Goal: Task Accomplishment & Management: Manage account settings

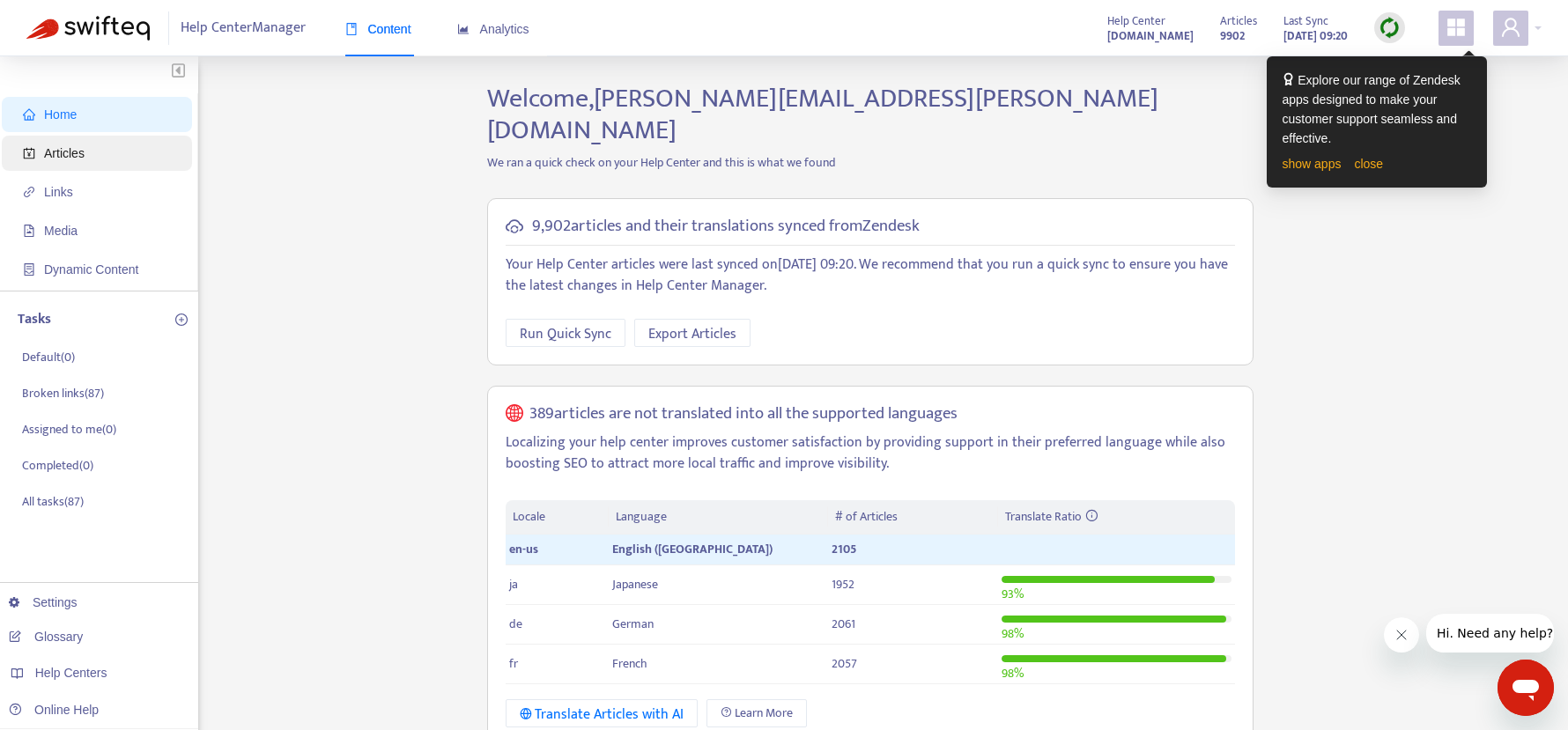
click at [70, 157] on span "Articles" at bounding box center [64, 153] width 41 height 14
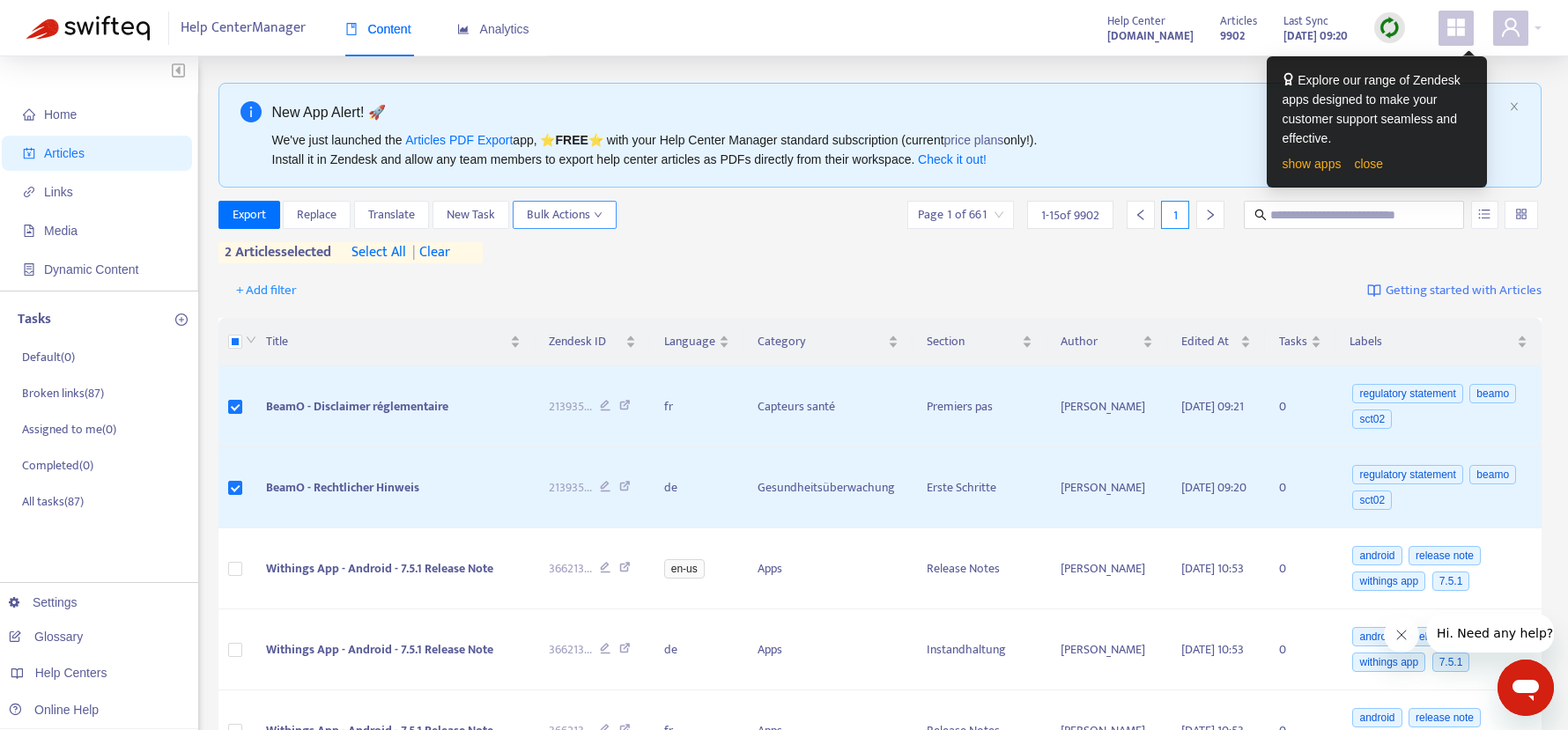
click at [581, 212] on span "Bulk Actions" at bounding box center [565, 214] width 76 height 19
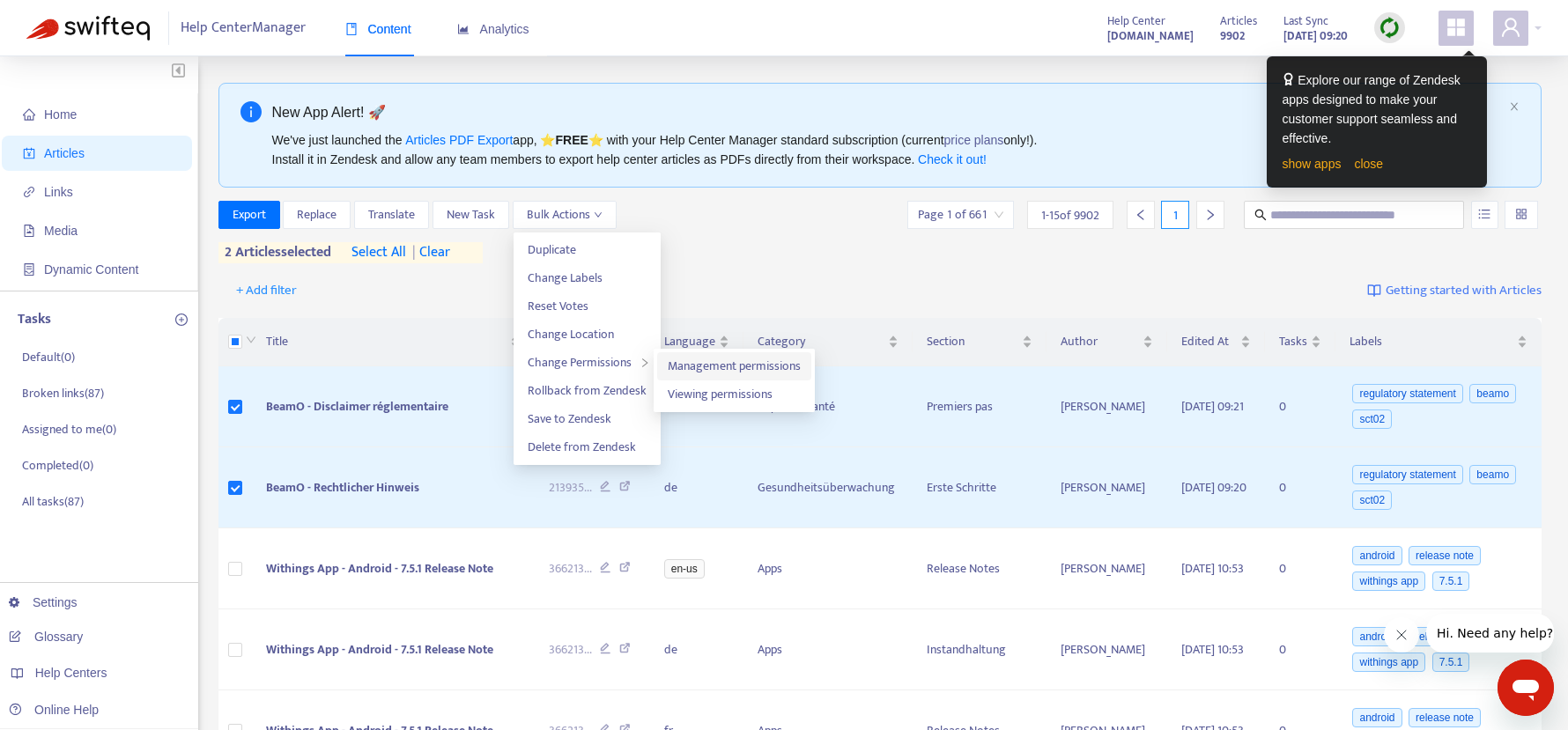
click at [758, 366] on span "Management permissions" at bounding box center [734, 366] width 133 height 20
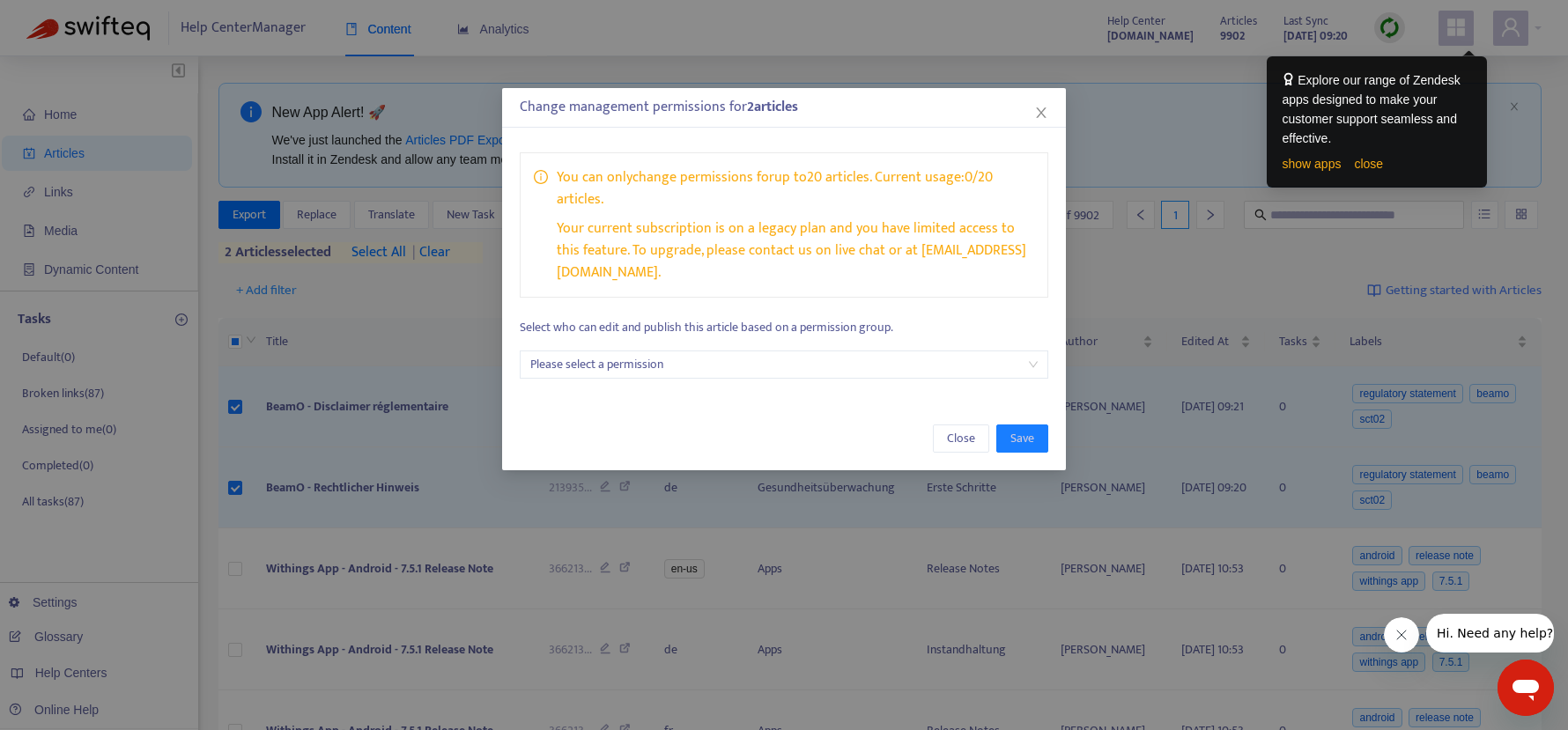
click at [1018, 357] on div "You can only change permissions for up to 20 articles . Current usage: 0 / 20 a…" at bounding box center [784, 266] width 564 height 262
click at [1031, 351] on input "search" at bounding box center [783, 364] width 507 height 26
click at [954, 107] on div "Change management permissions for 2 article s" at bounding box center [784, 107] width 528 height 21
click at [1041, 111] on icon "close" at bounding box center [1041, 112] width 10 height 11
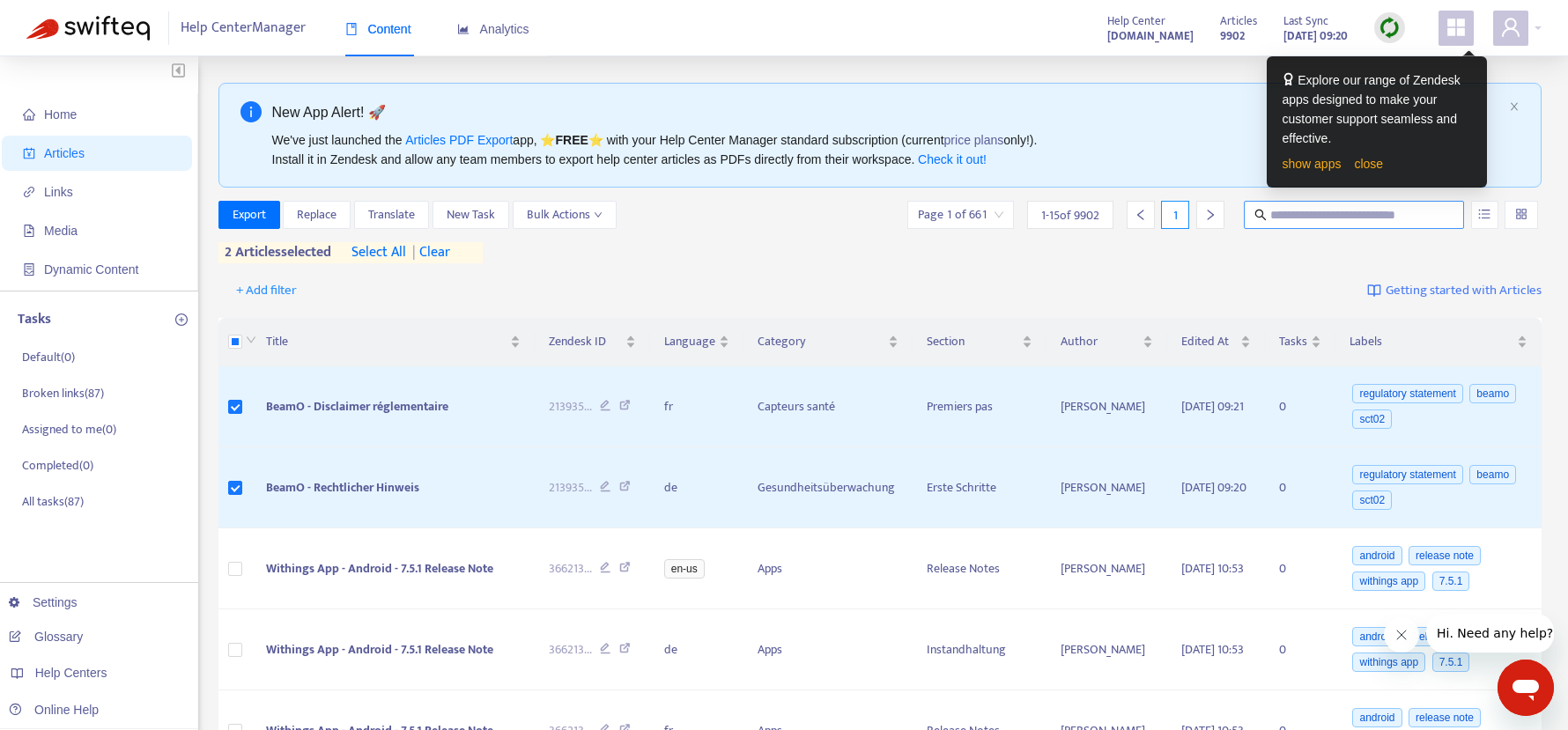
click at [1380, 222] on input "text" at bounding box center [1354, 214] width 169 height 19
click at [1477, 225] on button "button" at bounding box center [1484, 215] width 27 height 28
click at [1483, 222] on button "button" at bounding box center [1484, 215] width 27 height 28
click at [1519, 219] on input "search" at bounding box center [1521, 215] width 12 height 26
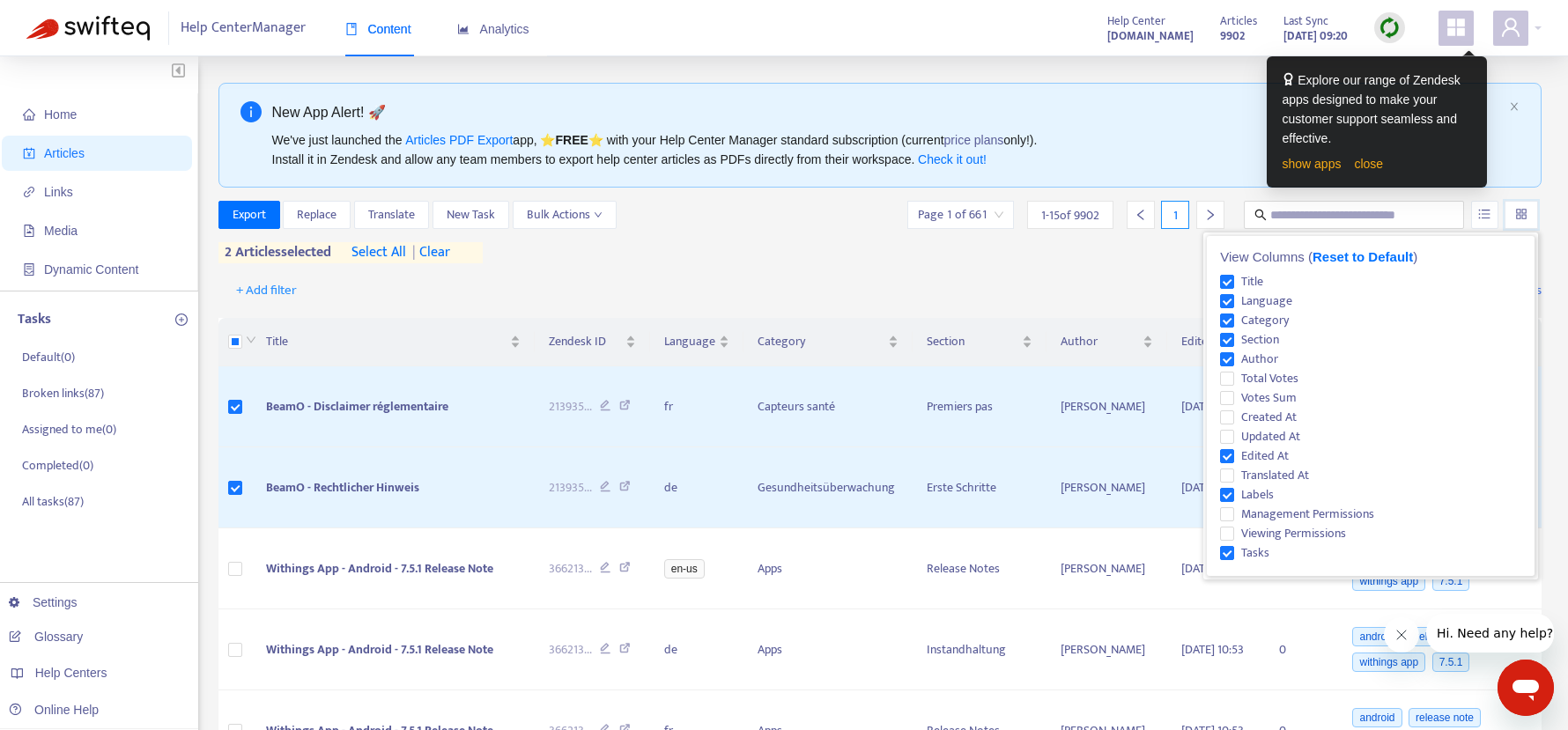
click at [1522, 219] on input "search" at bounding box center [1521, 215] width 12 height 26
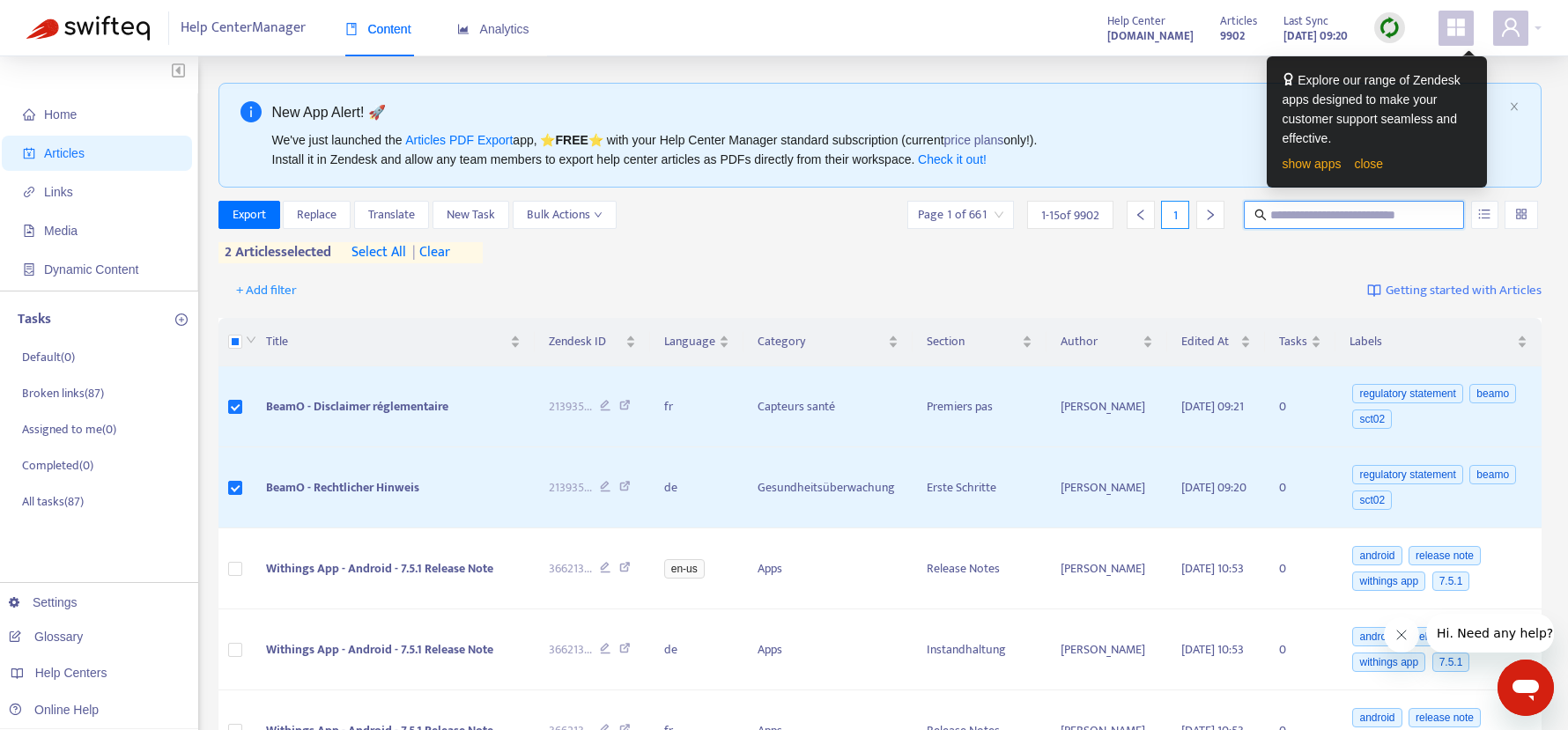
click at [1304, 220] on input "text" at bounding box center [1354, 214] width 169 height 19
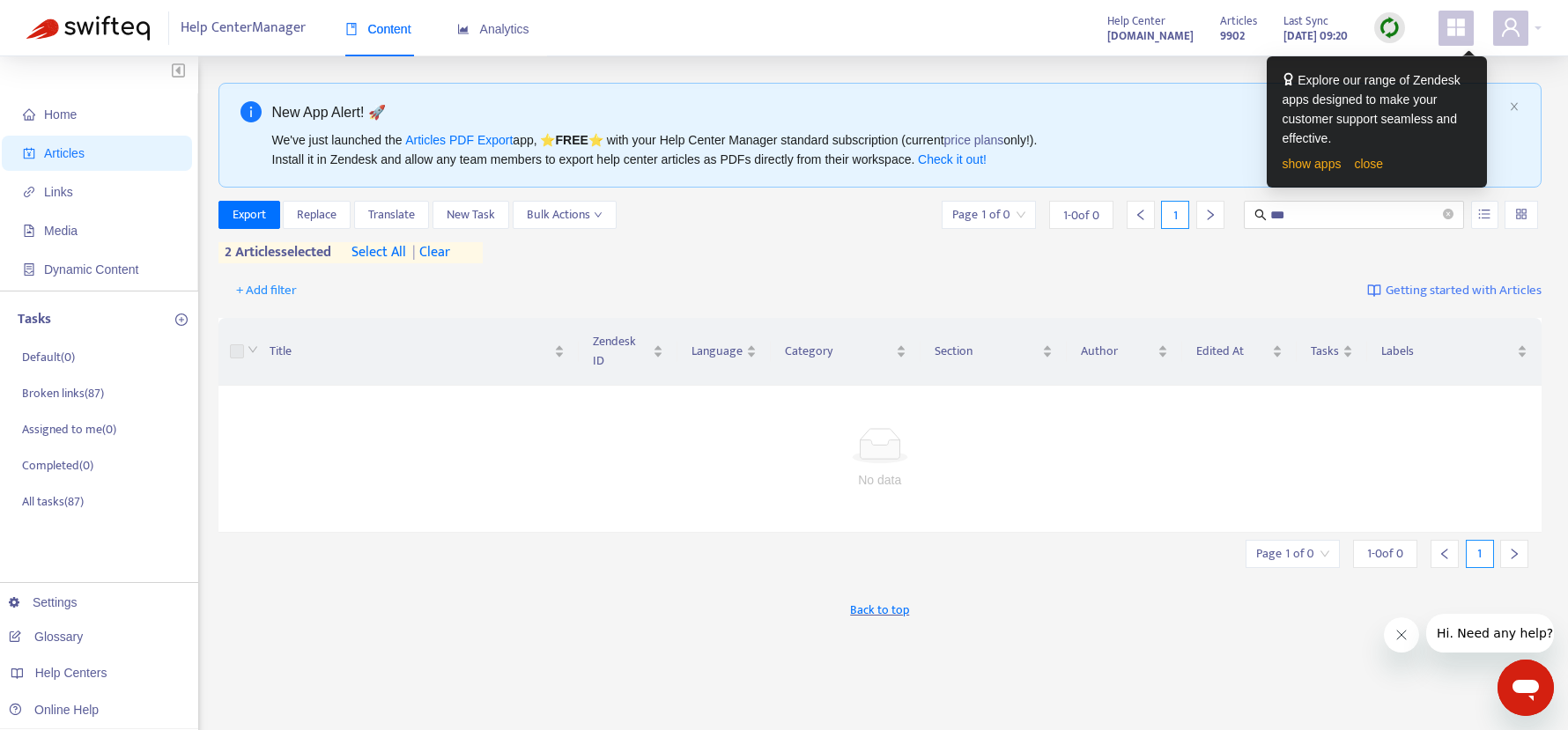
drag, startPoint x: 386, startPoint y: 256, endPoint x: 462, endPoint y: 256, distance: 75.7
click at [462, 256] on div "2 articles selected select all | clear" at bounding box center [350, 252] width 264 height 21
click at [445, 253] on span "| clear" at bounding box center [428, 252] width 44 height 21
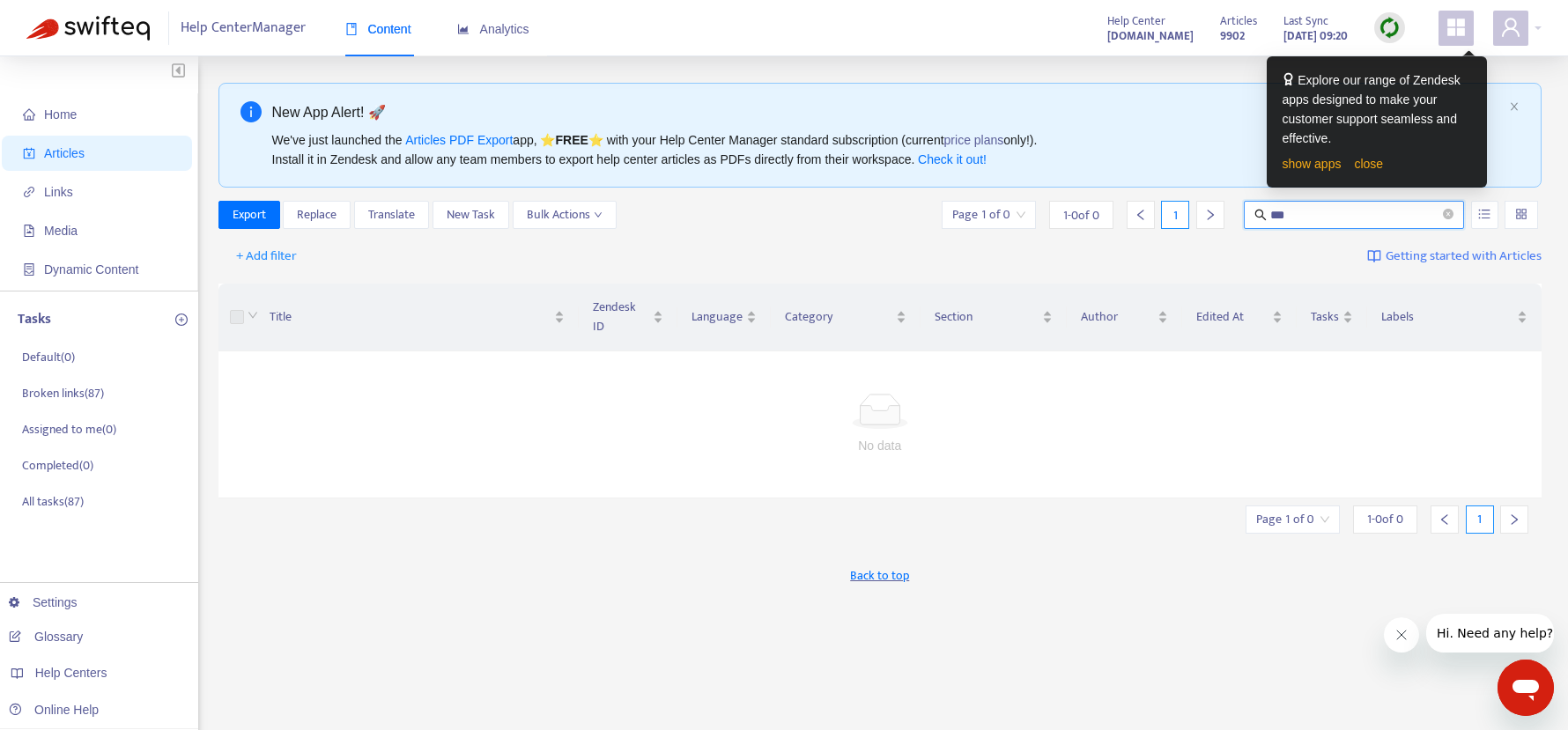
click at [1304, 215] on input "***" at bounding box center [1354, 214] width 169 height 19
type input "*"
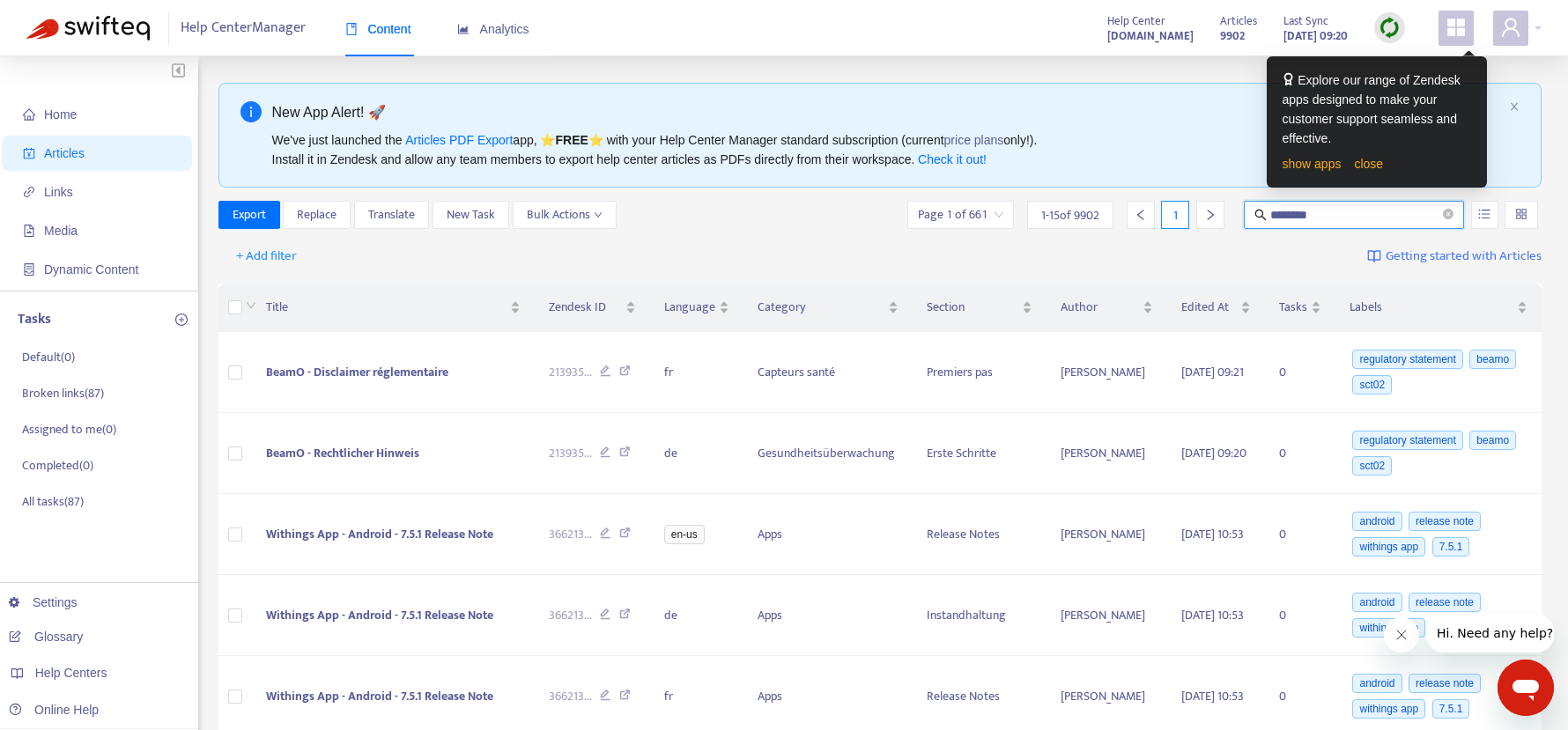
type input "********"
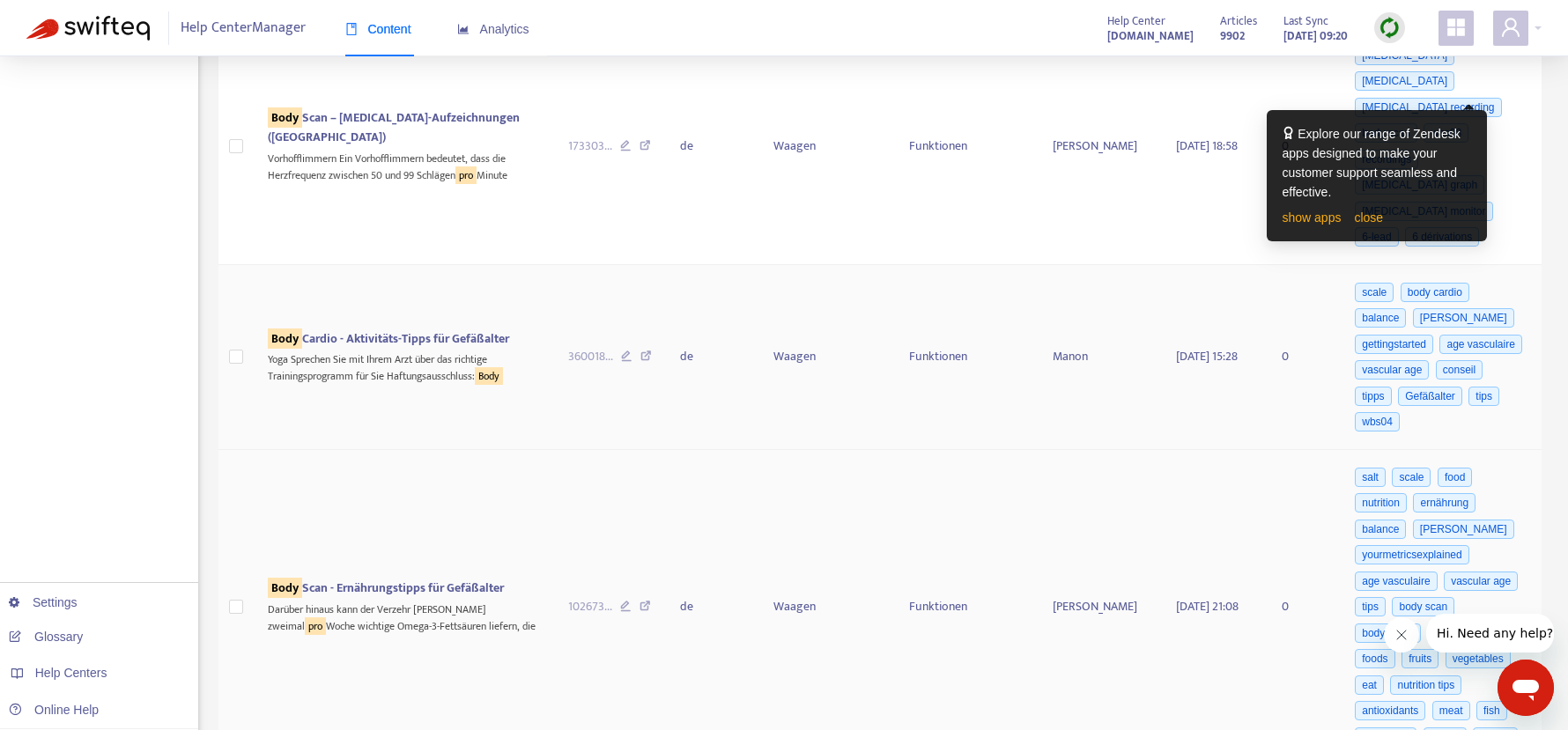
scroll to position [3143, 0]
